Goal: Task Accomplishment & Management: Manage account settings

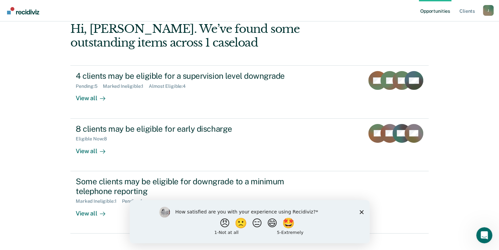
scroll to position [68, 0]
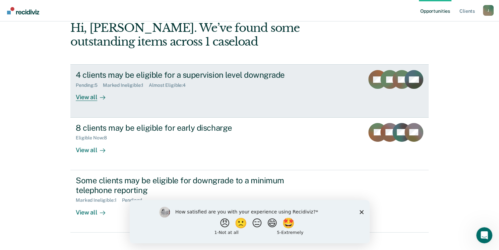
click at [85, 96] on div "View all" at bounding box center [95, 94] width 38 height 13
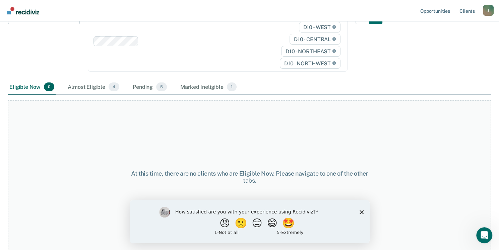
scroll to position [93, 0]
click at [362, 212] on icon "Close survey" at bounding box center [361, 212] width 4 height 4
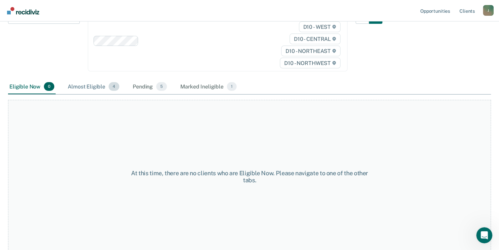
click at [90, 87] on div "Almost Eligible 4" at bounding box center [93, 86] width 54 height 15
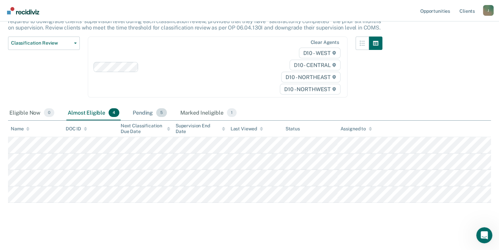
click at [141, 113] on div "Pending 5" at bounding box center [149, 113] width 37 height 15
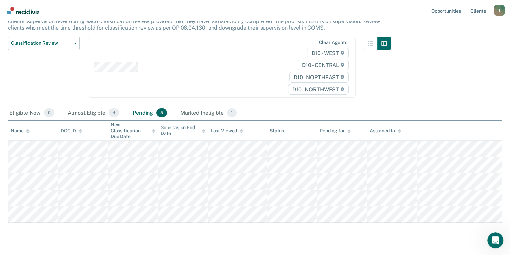
scroll to position [0, 0]
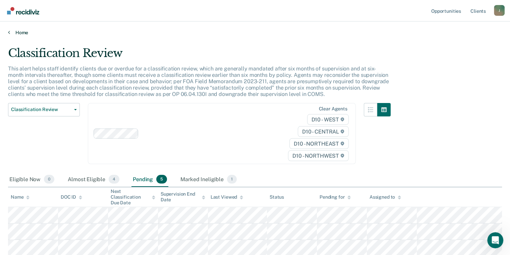
click at [20, 35] on link "Home" at bounding box center [255, 32] width 494 height 6
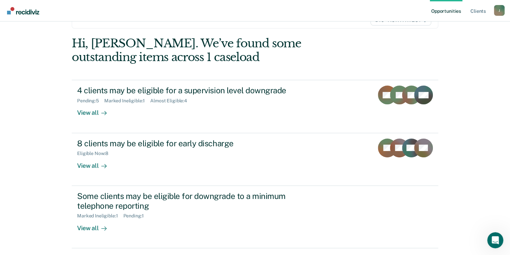
scroll to position [54, 0]
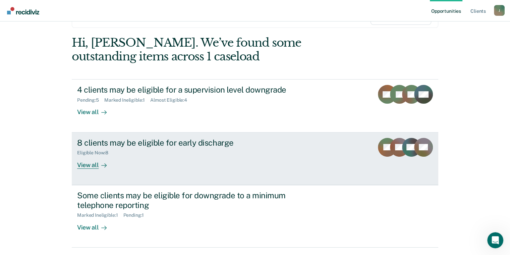
click at [143, 143] on div "8 clients may be eligible for early discharge" at bounding box center [194, 143] width 235 height 10
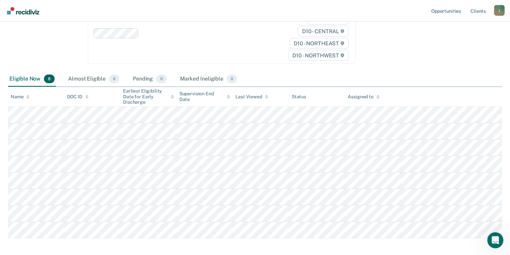
scroll to position [107, 0]
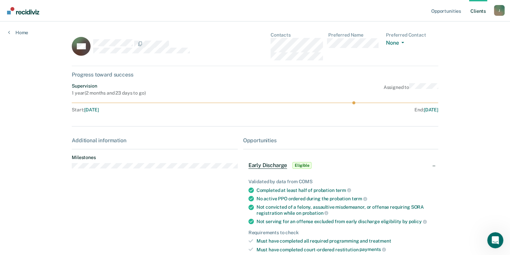
click at [452, 40] on div "Opportunities Client s [EMAIL_ADDRESS][US_STATE][DOMAIN_NAME] J Profile How it …" at bounding box center [255, 172] width 510 height 345
click at [13, 34] on link "Home" at bounding box center [18, 32] width 20 height 6
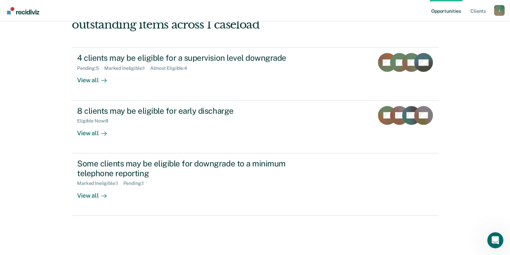
scroll to position [87, 0]
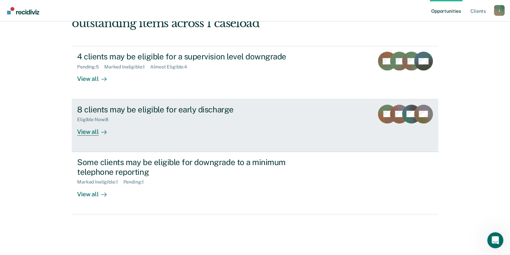
click at [91, 108] on div "8 clients may be eligible for early discharge" at bounding box center [194, 110] width 235 height 10
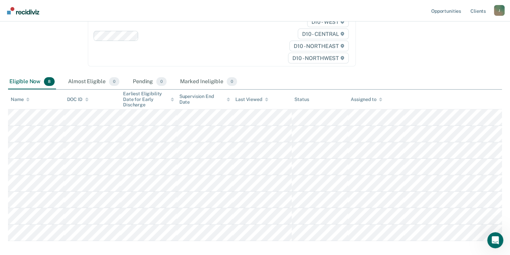
scroll to position [107, 0]
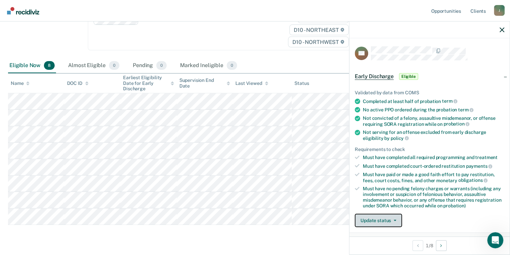
click at [393, 220] on icon "button" at bounding box center [394, 220] width 3 height 1
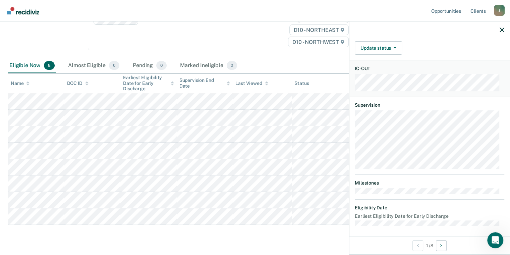
scroll to position [0, 0]
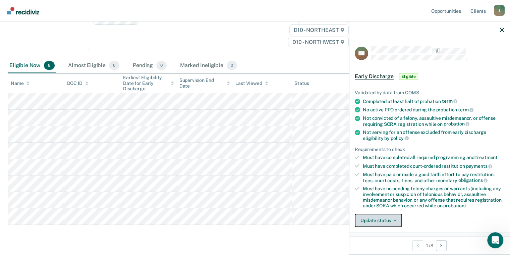
click at [394, 216] on button "Update status" at bounding box center [378, 219] width 47 height 13
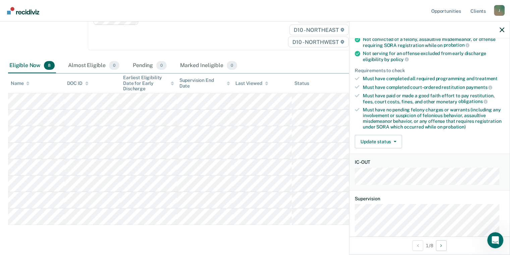
scroll to position [94, 0]
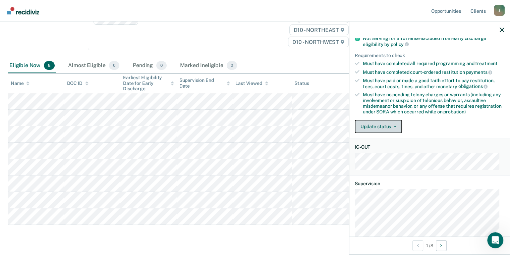
click at [397, 125] on button "Update status" at bounding box center [378, 126] width 47 height 13
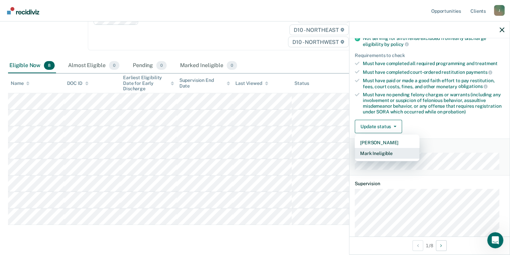
click at [386, 150] on button "Mark Ineligible" at bounding box center [387, 153] width 65 height 11
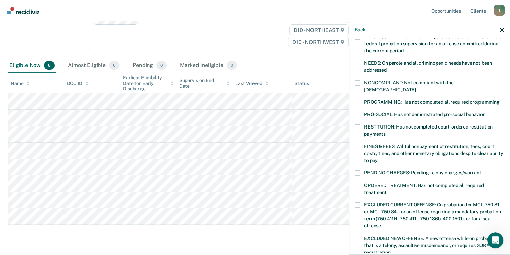
click at [359, 170] on span at bounding box center [357, 172] width 5 height 5
click at [481, 170] on input "PENDING CHARGES: Pending felony charges/warrant" at bounding box center [481, 170] width 0 height 0
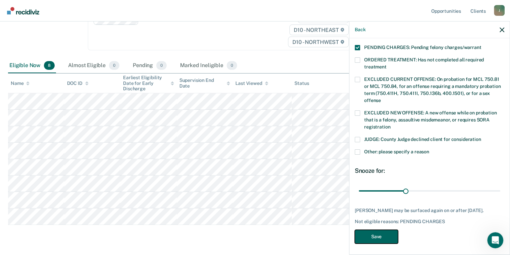
click at [380, 235] on button "Save" at bounding box center [376, 237] width 43 height 14
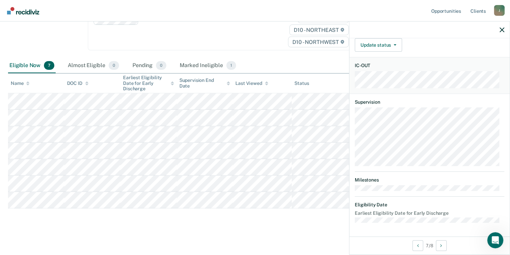
scroll to position [170, 0]
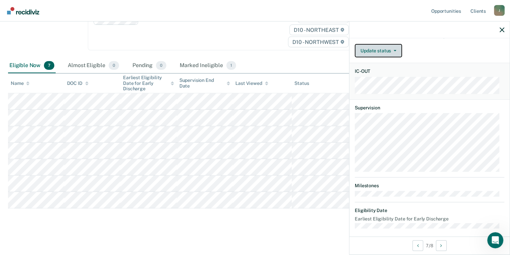
click at [393, 46] on button "Update status" at bounding box center [378, 50] width 47 height 13
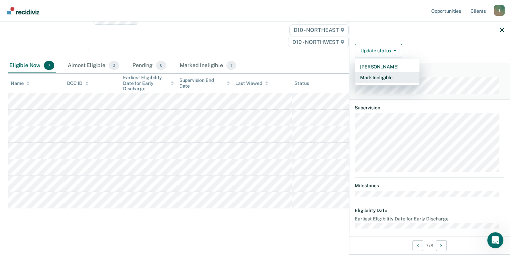
click at [383, 76] on button "Mark Ineligible" at bounding box center [387, 77] width 65 height 11
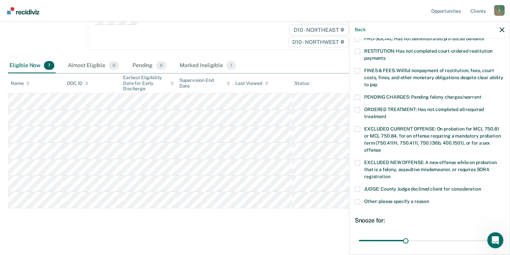
click at [360, 126] on label "EXCLUDED CURRENT OFFENSE: On probation for MCL 750.81 or MCL 750.84, for an off…" at bounding box center [429, 140] width 149 height 28
click at [381, 147] on input "EXCLUDED CURRENT OFFENSE: On probation for MCL 750.81 or MCL 750.84, for an off…" at bounding box center [381, 147] width 0 height 0
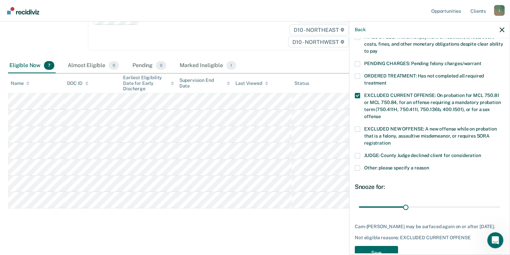
scroll to position [219, 0]
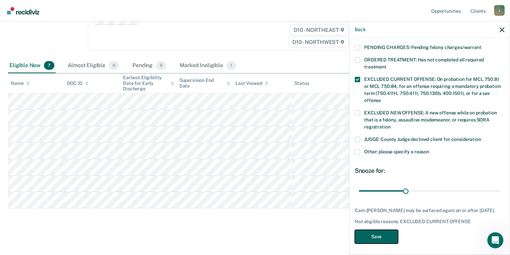
click at [375, 237] on button "Save" at bounding box center [376, 237] width 43 height 14
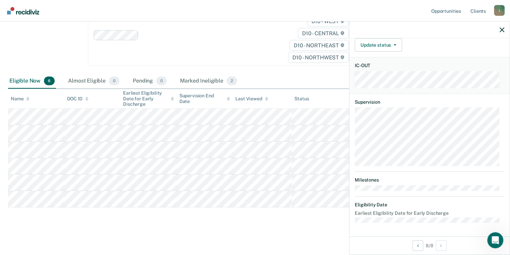
scroll to position [170, 0]
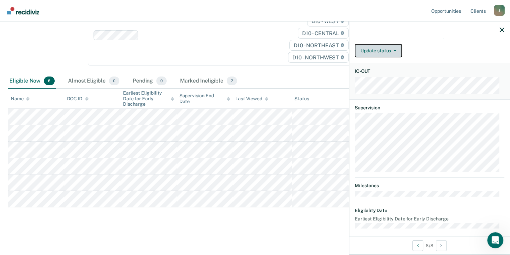
click at [395, 50] on button "Update status" at bounding box center [378, 50] width 47 height 13
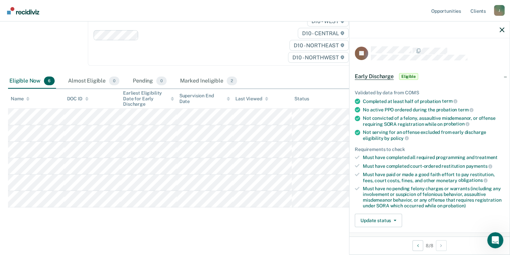
scroll to position [172, 0]
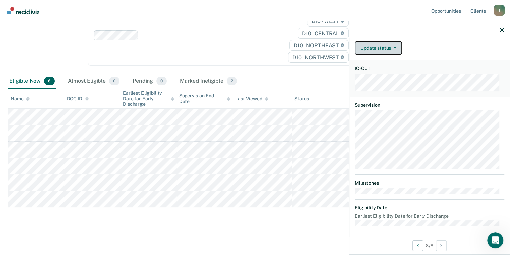
click at [397, 47] on button "Update status" at bounding box center [378, 47] width 47 height 13
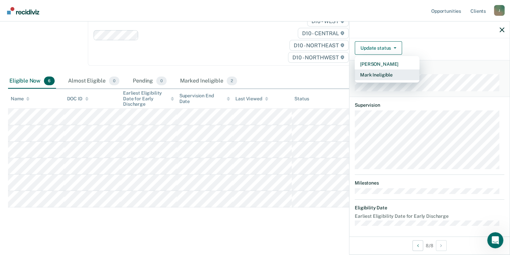
click at [386, 71] on button "Mark Ineligible" at bounding box center [387, 74] width 65 height 11
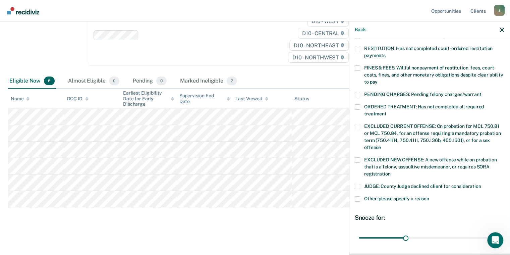
scroll to position [0, 0]
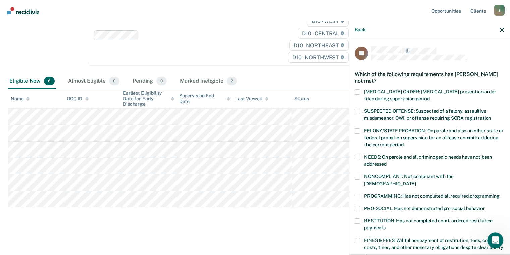
click at [356, 193] on span at bounding box center [357, 195] width 5 height 5
click at [499, 193] on input "PROGRAMMING: Has not completed all required programming" at bounding box center [499, 193] width 0 height 0
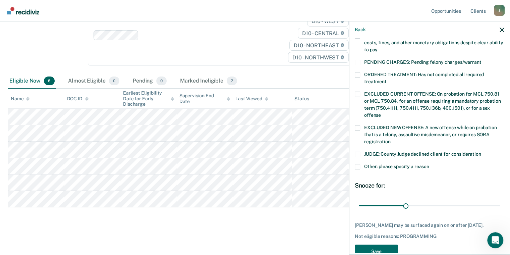
scroll to position [213, 0]
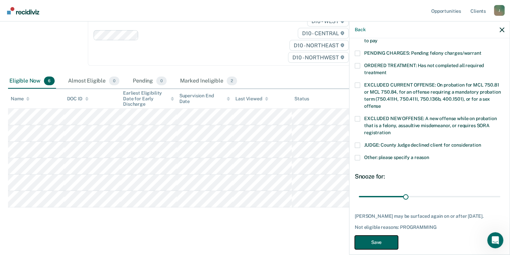
click at [383, 235] on button "Save" at bounding box center [376, 242] width 43 height 14
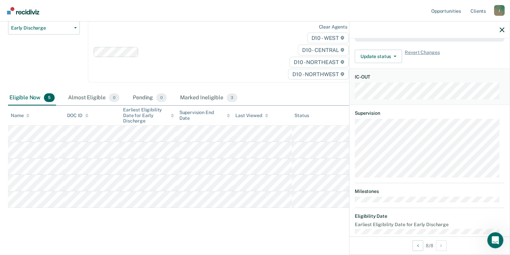
scroll to position [164, 0]
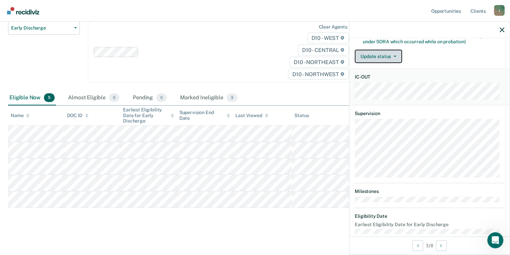
click at [393, 52] on button "Update status" at bounding box center [378, 56] width 47 height 13
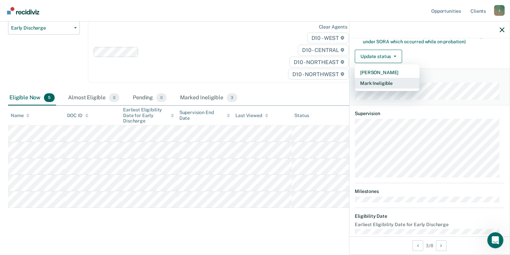
click at [385, 80] on button "Mark Ineligible" at bounding box center [387, 83] width 65 height 11
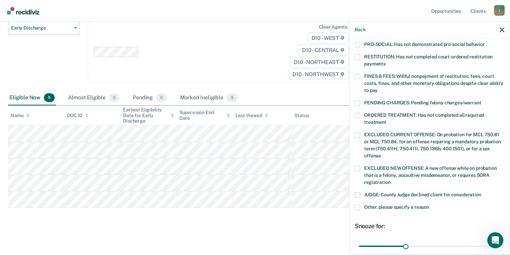
click at [360, 132] on label "EXCLUDED CURRENT OFFENSE: On probation for MCL 750.81 or MCL 750.84, for an off…" at bounding box center [429, 146] width 149 height 28
click at [381, 153] on input "EXCLUDED CURRENT OFFENSE: On probation for MCL 750.81 or MCL 750.84, for an off…" at bounding box center [381, 153] width 0 height 0
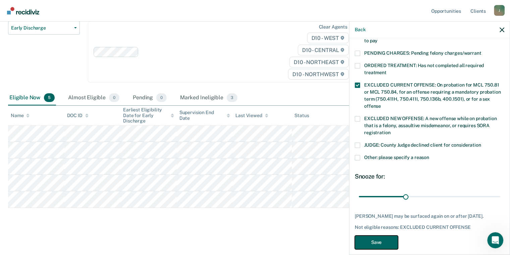
click at [383, 235] on button "Save" at bounding box center [376, 242] width 43 height 14
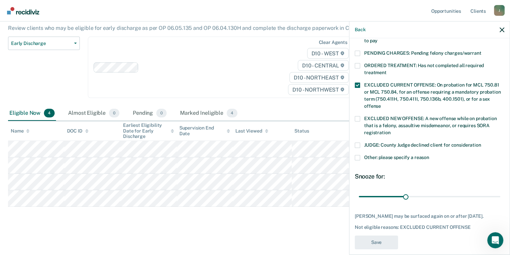
scroll to position [59, 0]
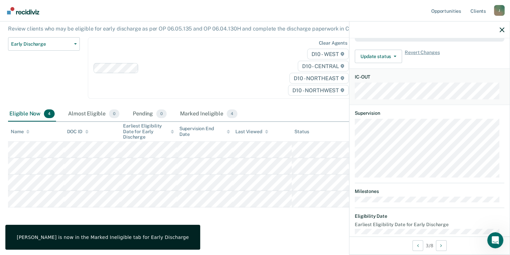
click at [284, 221] on div "Early Discharge Early Discharge is the termination of the period of probation o…" at bounding box center [255, 106] width 494 height 239
click at [276, 88] on div "D10 - WEST D10 - CENTRAL D10 - NORTHEAST D10 - NORTHWEST" at bounding box center [311, 72] width 77 height 47
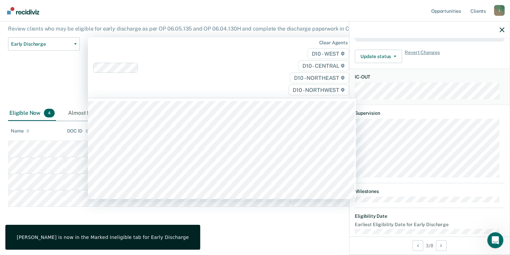
scroll to position [58, 0]
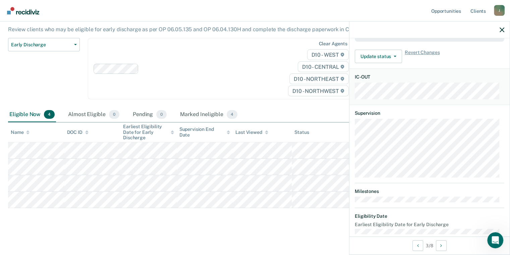
click at [56, 96] on div "Early Discharge Classification Review Early Discharge Minimum Telephone Reporti…" at bounding box center [44, 72] width 72 height 69
click at [73, 46] on button "Early Discharge" at bounding box center [44, 44] width 72 height 13
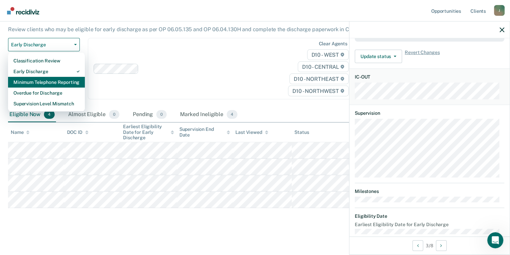
click at [62, 80] on div "Minimum Telephone Reporting" at bounding box center [46, 82] width 66 height 11
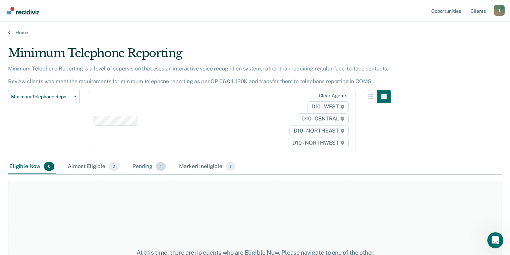
click at [154, 162] on div "Pending 1" at bounding box center [149, 166] width 36 height 15
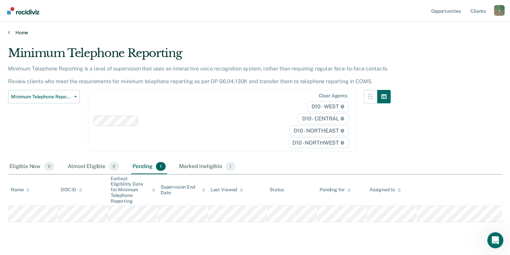
click at [18, 32] on link "Home" at bounding box center [255, 32] width 494 height 6
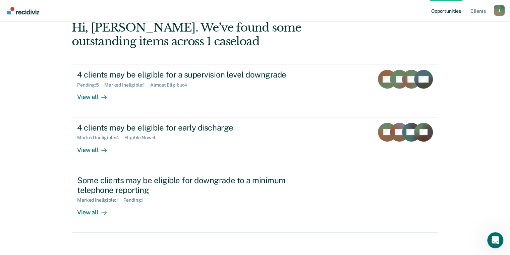
scroll to position [80, 0]
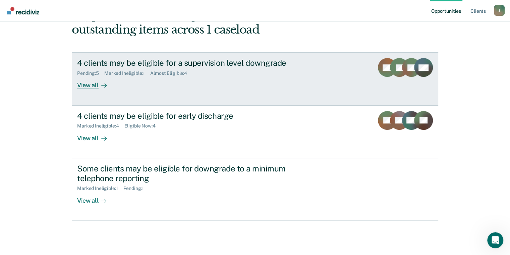
click at [83, 85] on div "View all" at bounding box center [96, 82] width 38 height 13
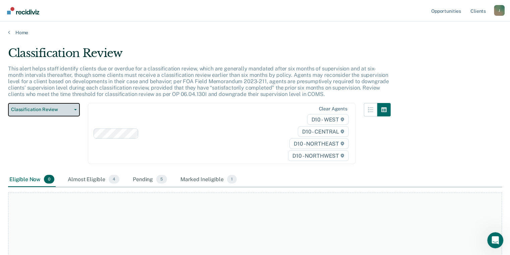
click at [78, 109] on button "Classification Review" at bounding box center [44, 109] width 72 height 13
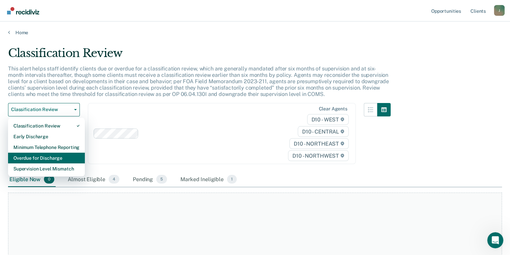
click at [67, 154] on div "Overdue for Discharge" at bounding box center [46, 157] width 66 height 11
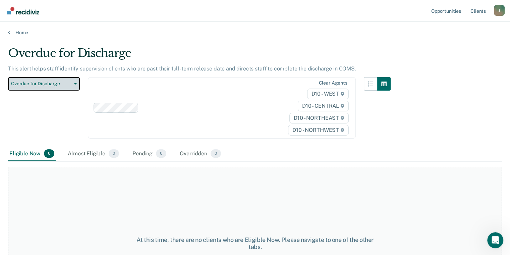
click at [75, 83] on icon "button" at bounding box center [75, 83] width 3 height 1
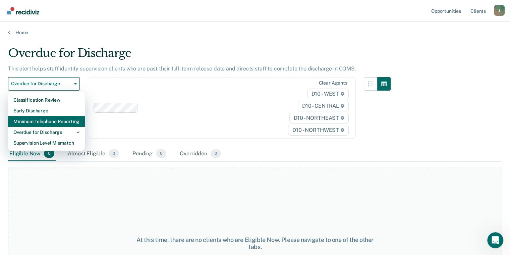
click at [59, 123] on div "Minimum Telephone Reporting" at bounding box center [46, 121] width 66 height 11
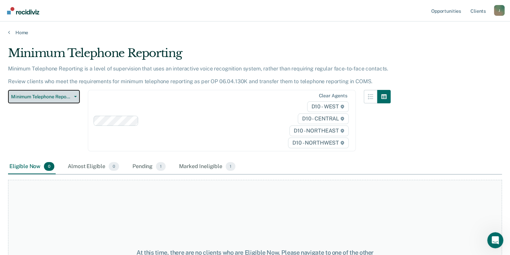
click at [75, 96] on icon "button" at bounding box center [75, 96] width 3 height 1
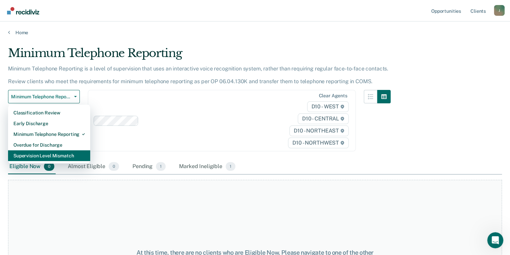
click at [59, 153] on div "Supervision Level Mismatch" at bounding box center [48, 155] width 71 height 11
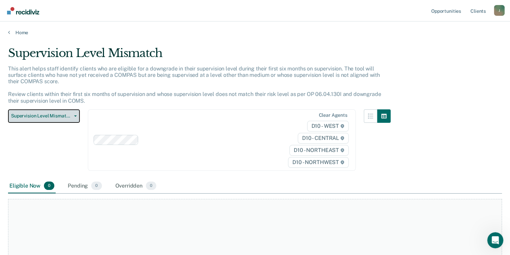
click at [69, 112] on button "Supervision Level Mismatch" at bounding box center [44, 115] width 72 height 13
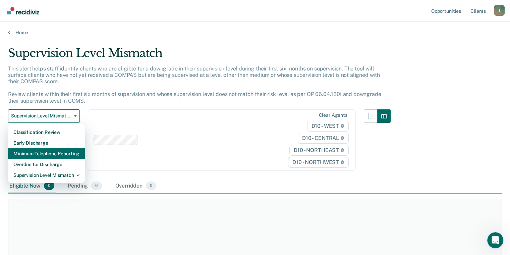
click at [57, 150] on div "Minimum Telephone Reporting" at bounding box center [46, 153] width 66 height 11
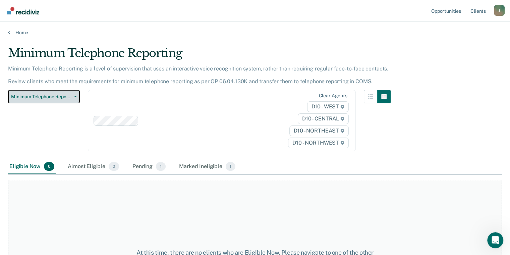
click at [65, 98] on span "Minimum Telephone Reporting" at bounding box center [41, 97] width 60 height 6
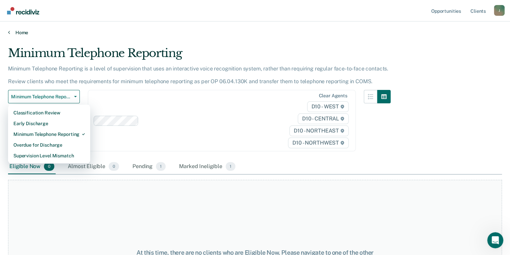
click at [21, 30] on link "Home" at bounding box center [255, 32] width 494 height 6
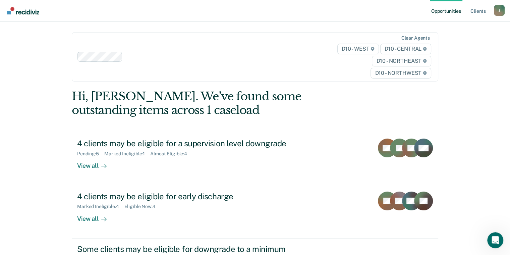
click at [21, 30] on div "Opportunities Client s [EMAIL_ADDRESS][US_STATE][DOMAIN_NAME] J Profile How it …" at bounding box center [255, 164] width 510 height 328
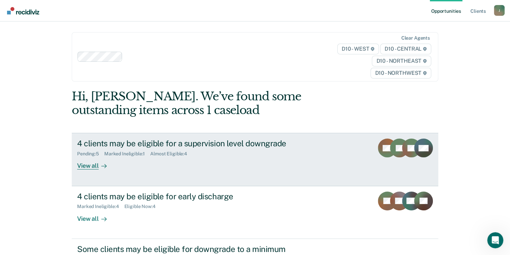
click at [95, 167] on div "View all" at bounding box center [96, 163] width 38 height 13
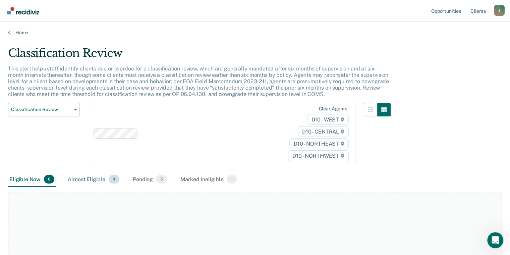
click at [101, 180] on div "Almost Eligible 4" at bounding box center [93, 179] width 54 height 15
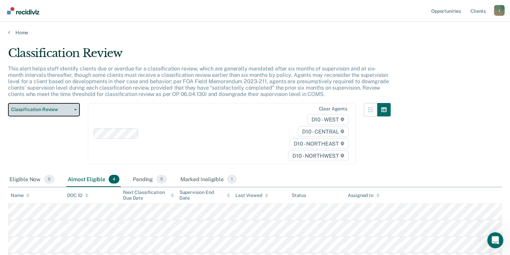
click at [71, 109] on span "button" at bounding box center [73, 109] width 5 height 1
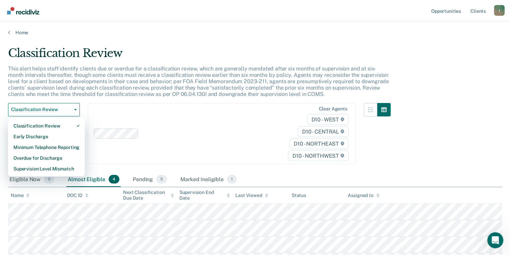
click at [74, 98] on div "This alert helps staff identify clients due or overdue for a classification rev…" at bounding box center [199, 84] width 382 height 38
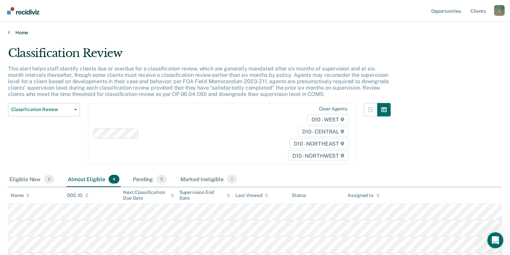
click at [17, 34] on link "Home" at bounding box center [255, 32] width 494 height 6
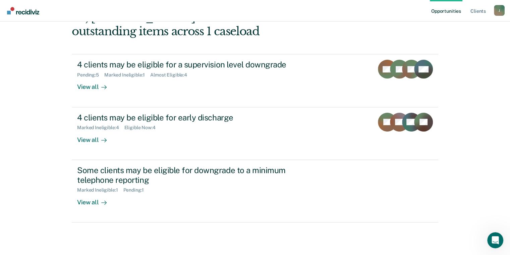
scroll to position [80, 0]
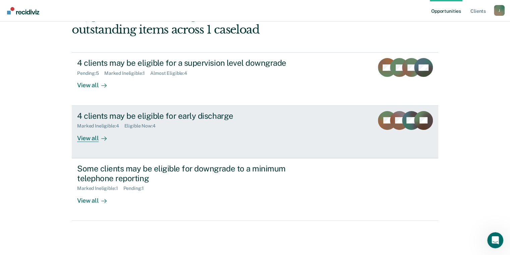
click at [183, 117] on div "4 clients may be eligible for early discharge" at bounding box center [194, 116] width 235 height 10
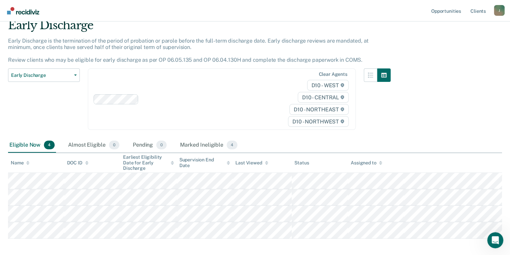
scroll to position [40, 0]
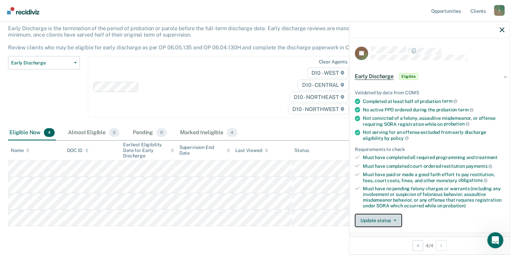
click at [396, 217] on button "Update status" at bounding box center [378, 219] width 47 height 13
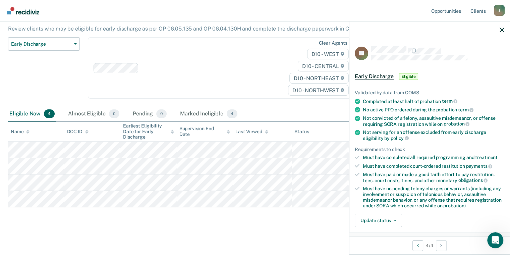
scroll to position [172, 0]
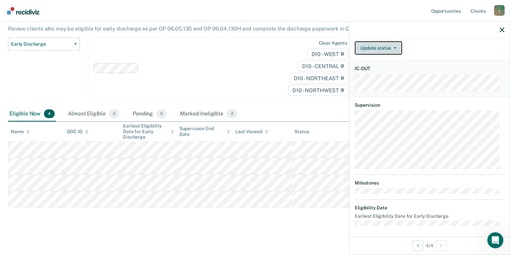
click at [393, 47] on button "Update status" at bounding box center [378, 47] width 47 height 13
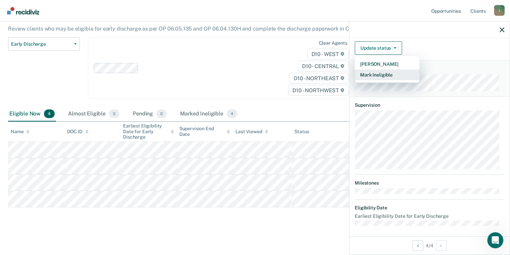
click at [384, 69] on button "Mark Ineligible" at bounding box center [387, 74] width 65 height 11
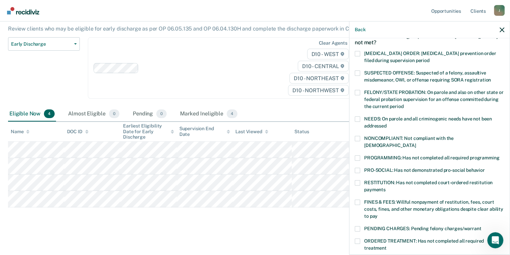
scroll to position [25, 0]
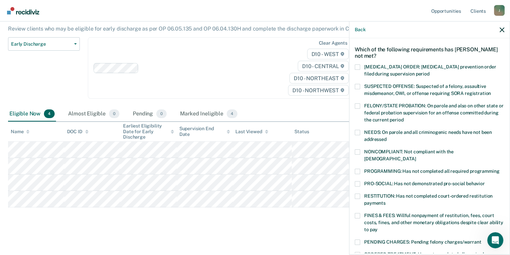
click at [359, 85] on span at bounding box center [357, 86] width 5 height 5
click at [491, 91] on input "SUSPECTED OFFENSE: Suspected of a felony, assaultive misdemeanor, OWI, or offen…" at bounding box center [491, 91] width 0 height 0
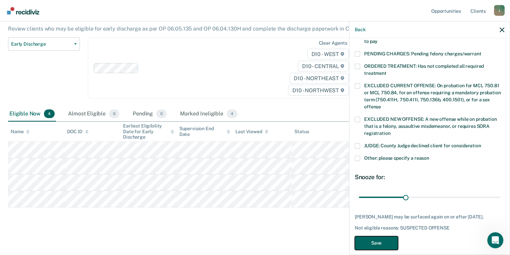
click at [377, 236] on button "Save" at bounding box center [376, 243] width 43 height 14
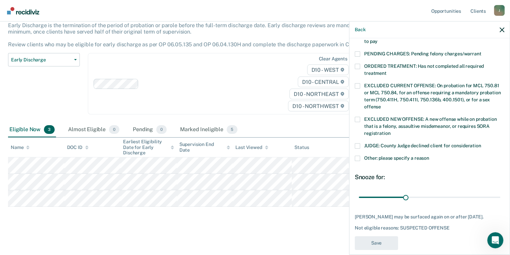
scroll to position [43, 0]
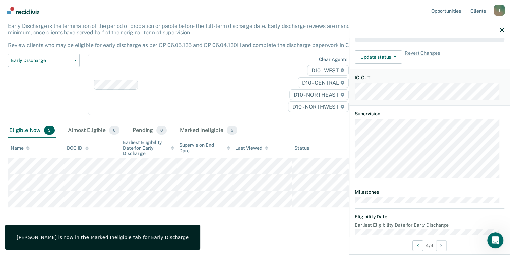
click at [215, 219] on div "Early Discharge Early Discharge is the termination of the period of probation o…" at bounding box center [255, 115] width 494 height 223
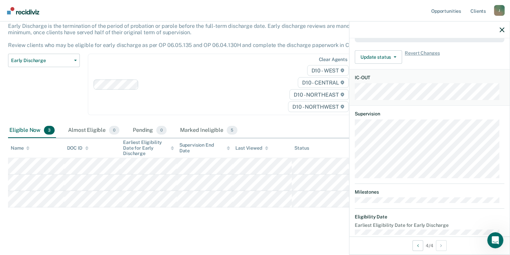
click at [504, 30] on div at bounding box center [429, 29] width 160 height 17
click at [501, 31] on icon "button" at bounding box center [501, 29] width 5 height 5
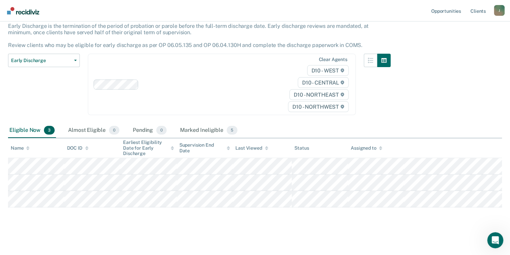
scroll to position [0, 0]
